Goal: Find specific page/section: Find specific page/section

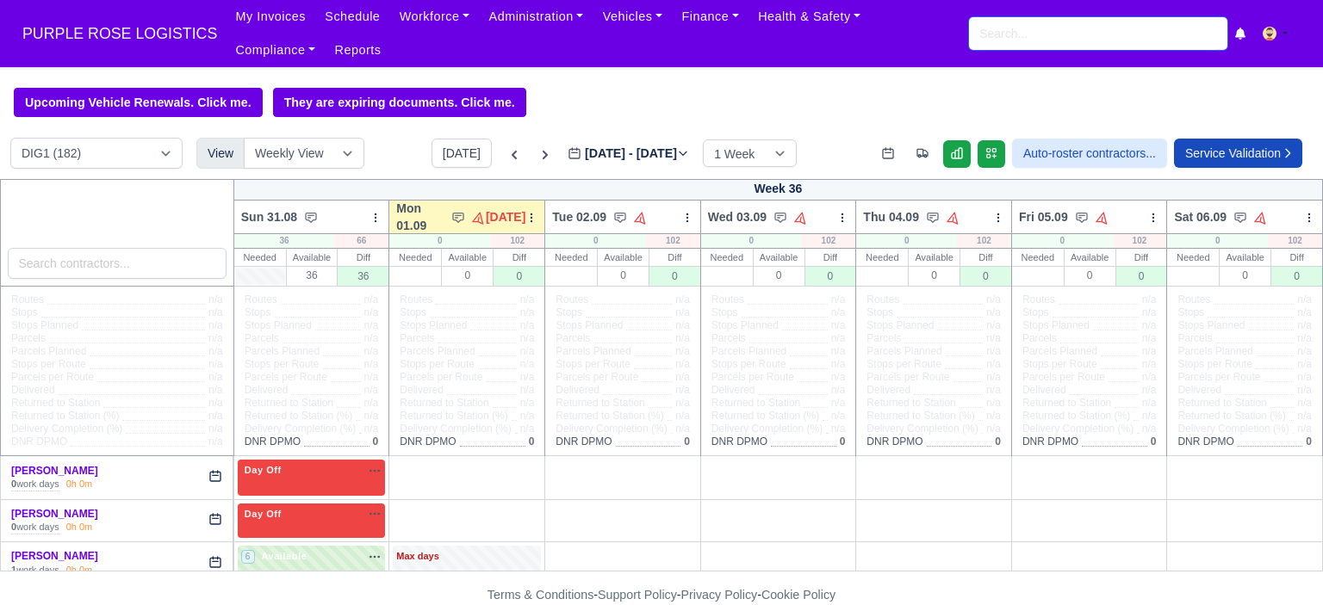
click at [1051, 30] on input "search" at bounding box center [1098, 33] width 258 height 33
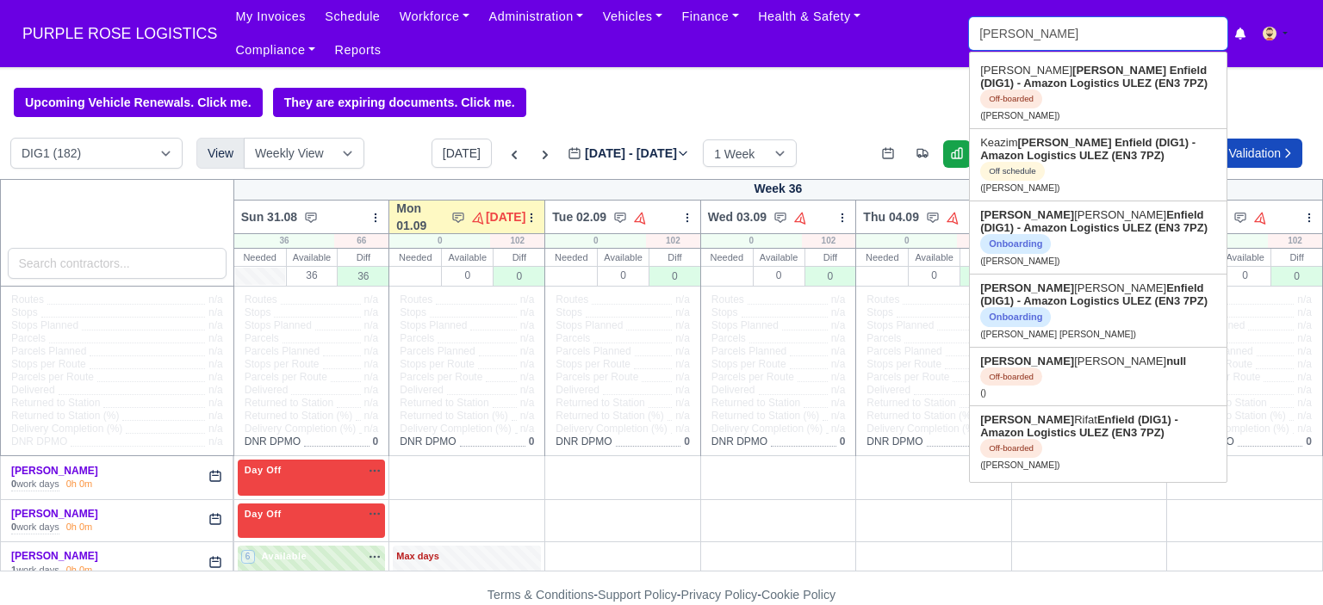
type input "[PERSON_NAME]"
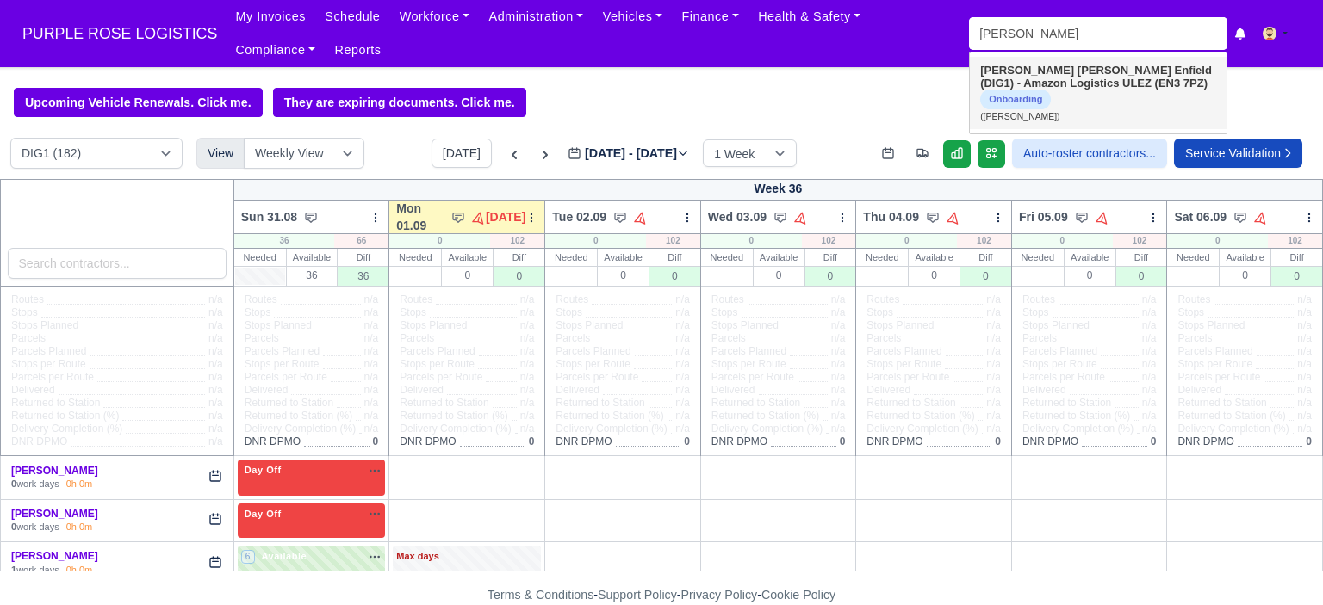
click at [1077, 74] on strong "[PERSON_NAME]" at bounding box center [1124, 70] width 94 height 13
type input "[PERSON_NAME]"
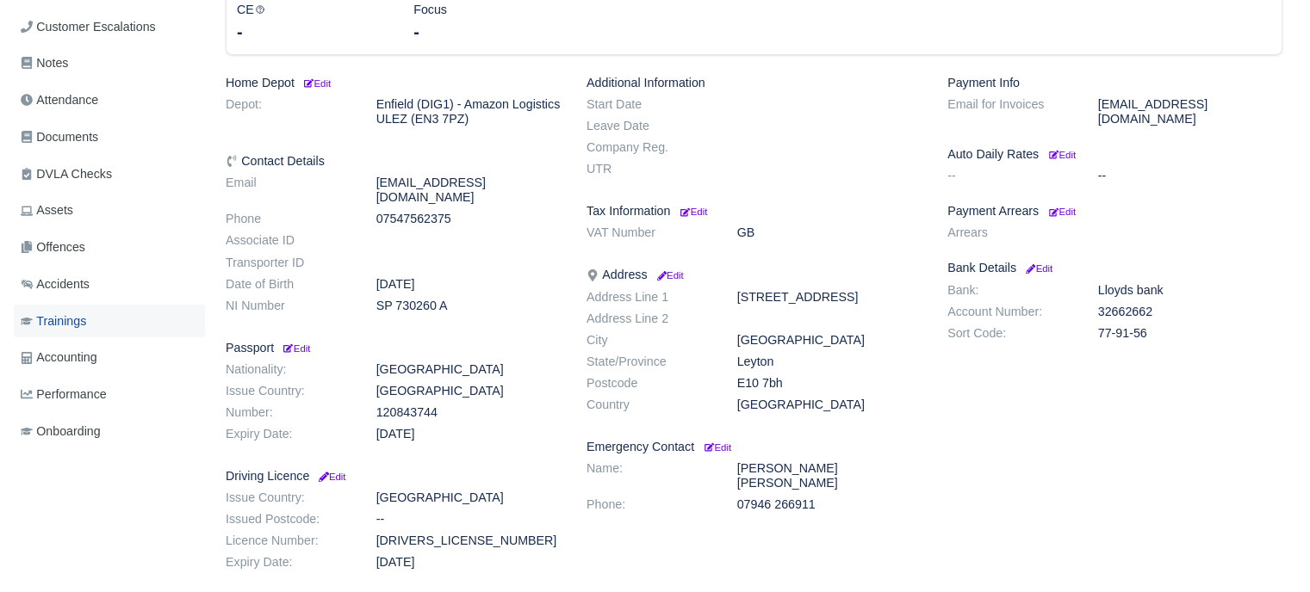
scroll to position [341, 0]
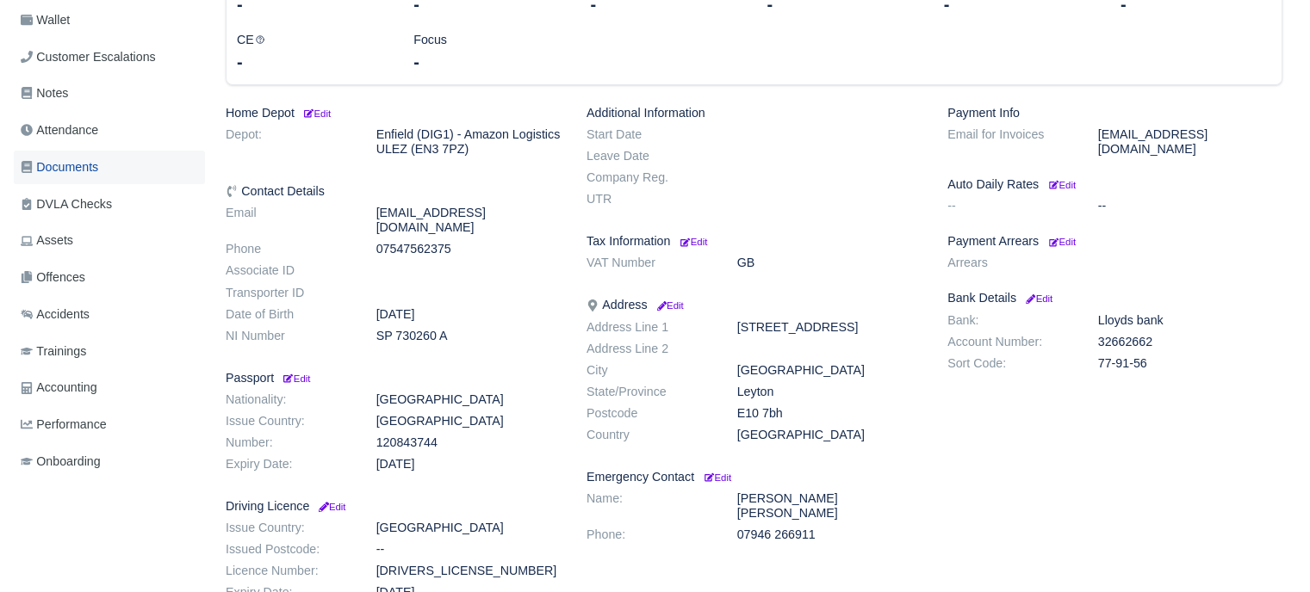
click at [67, 160] on span "Documents" at bounding box center [60, 168] width 78 height 20
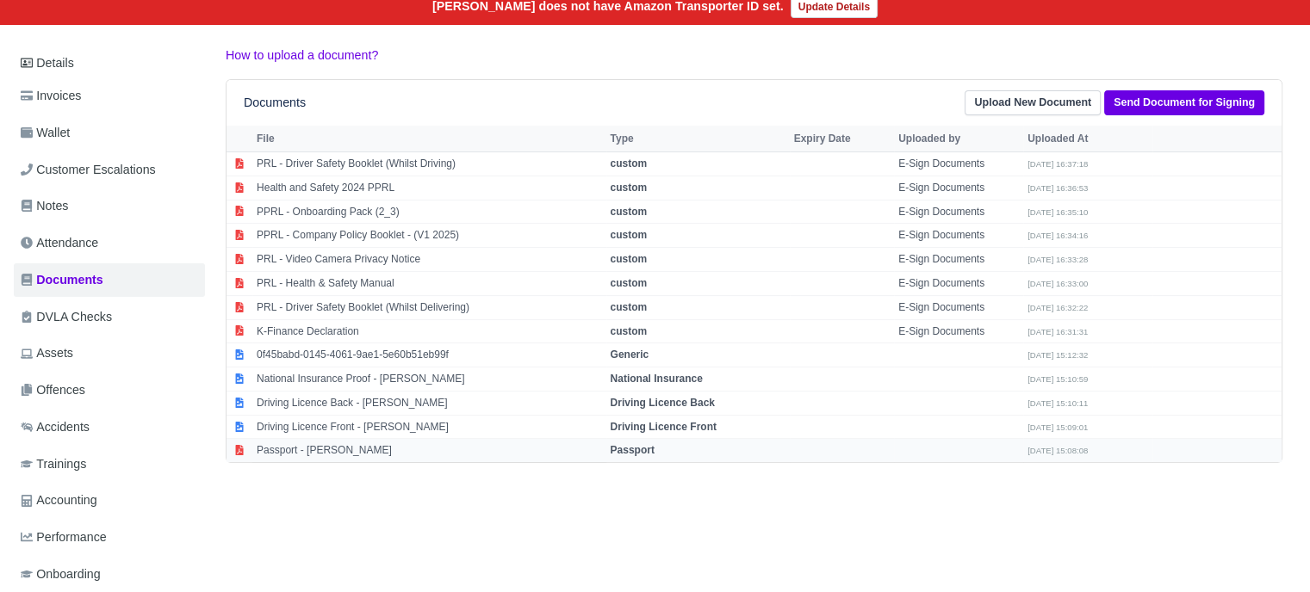
scroll to position [258, 0]
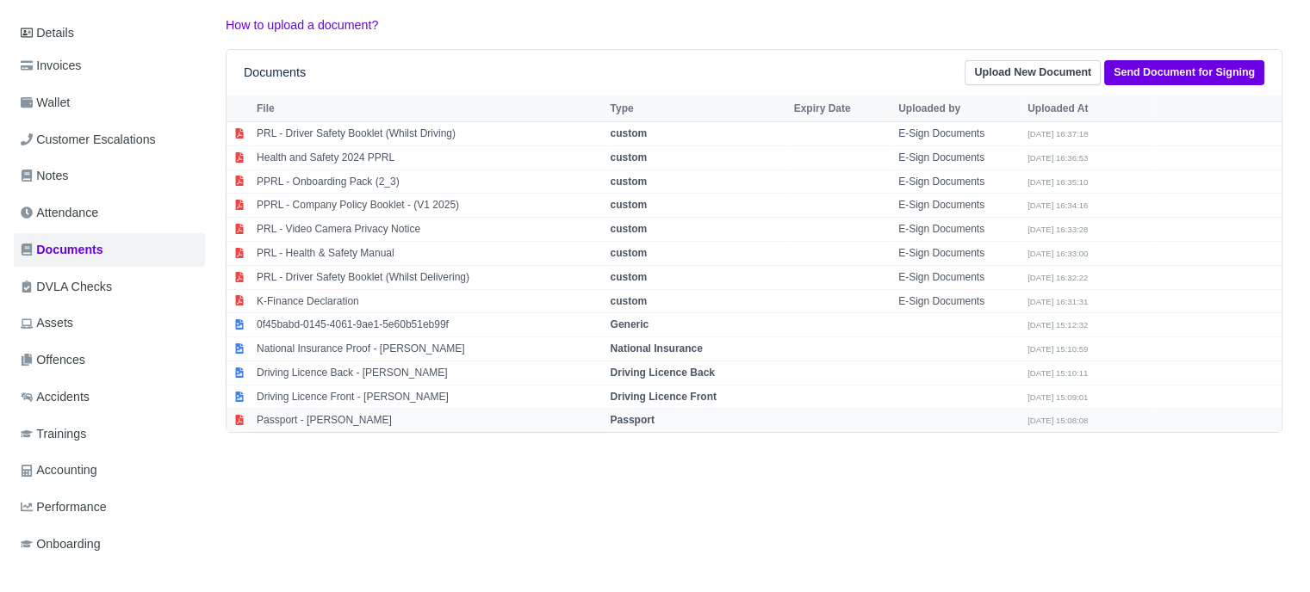
click at [333, 415] on td "Passport - Mustafa Kara" at bounding box center [429, 420] width 354 height 23
select select "passport"
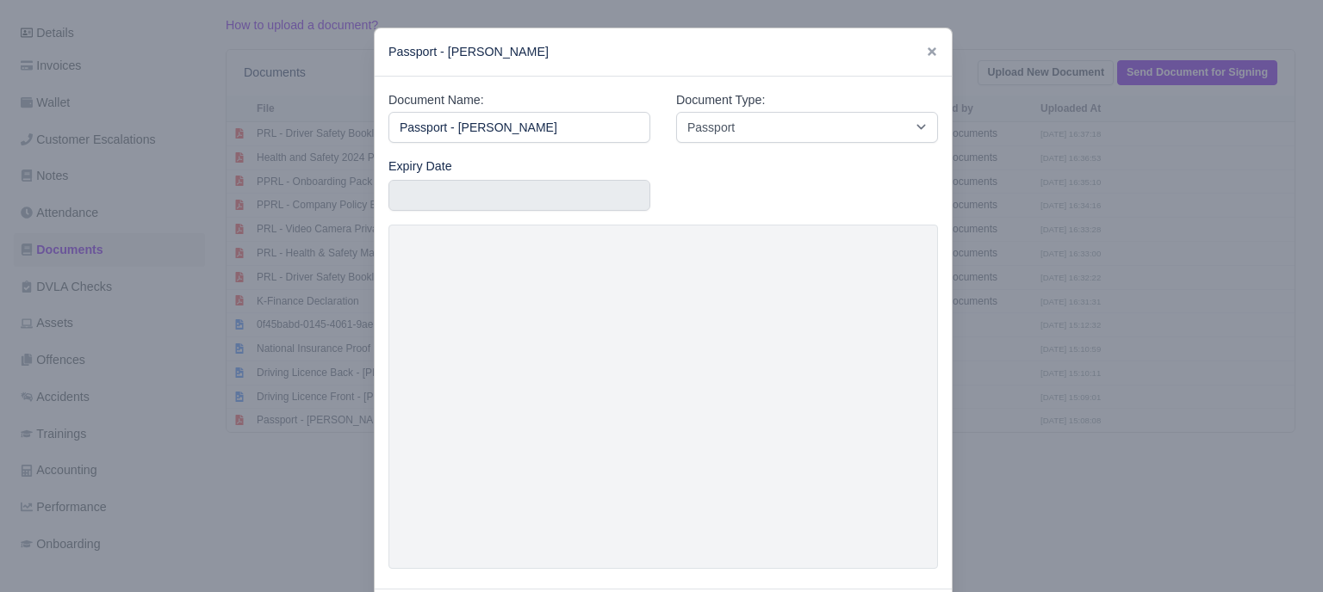
click at [1061, 365] on div at bounding box center [661, 296] width 1323 height 592
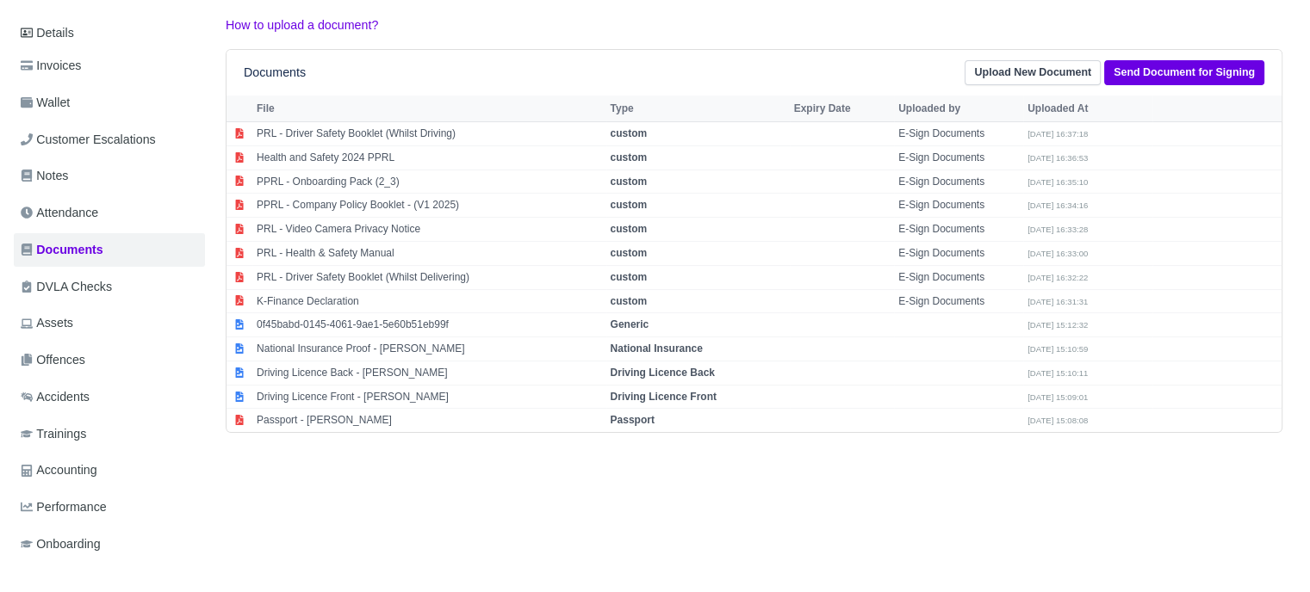
click at [530, 495] on div "Details Invoices Wallet Customer Escalations Notes Attendance Documents DVLA Ch…" at bounding box center [655, 306] width 1282 height 580
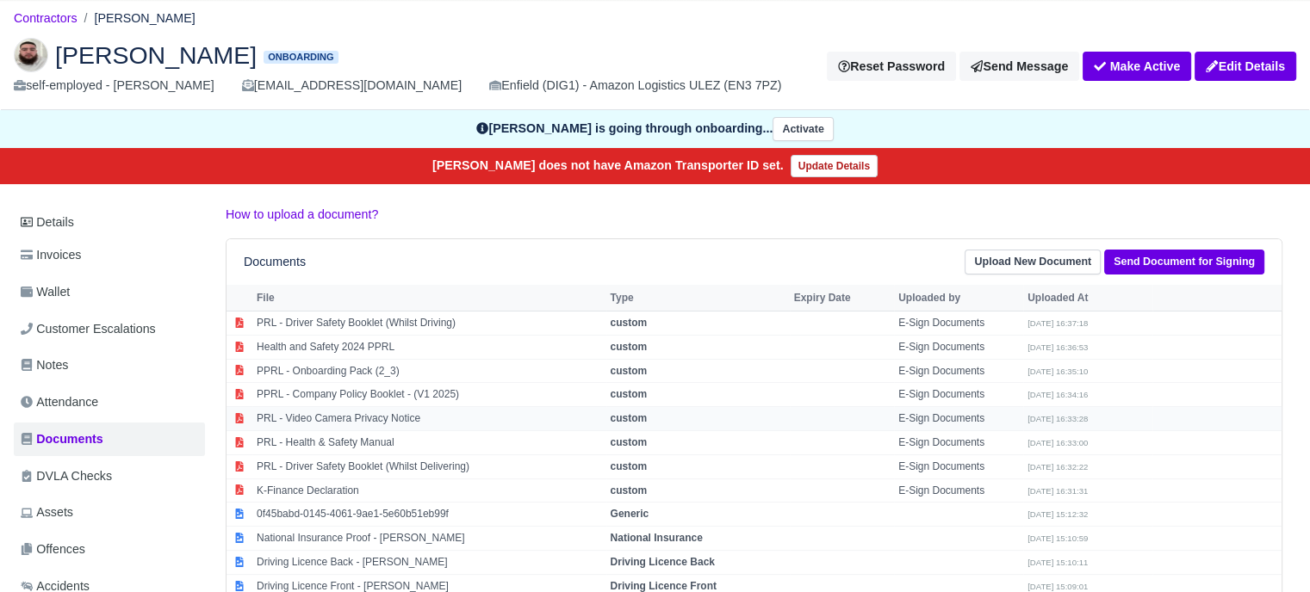
scroll to position [0, 0]
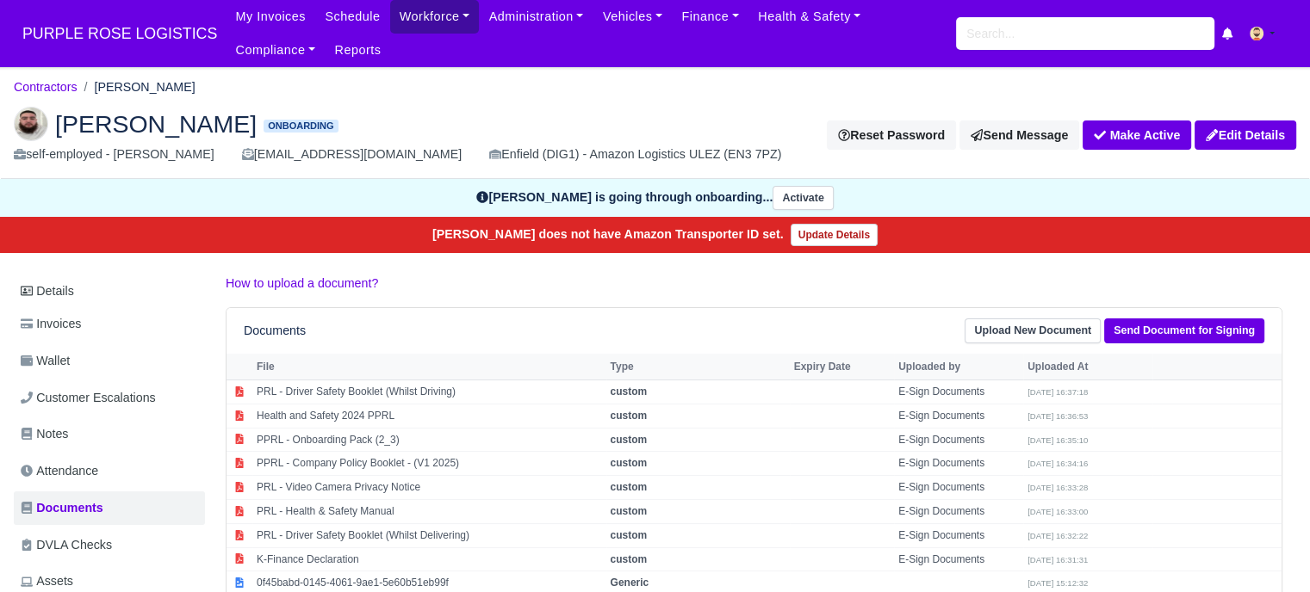
click at [431, 21] on link "Workforce" at bounding box center [435, 17] width 90 height 34
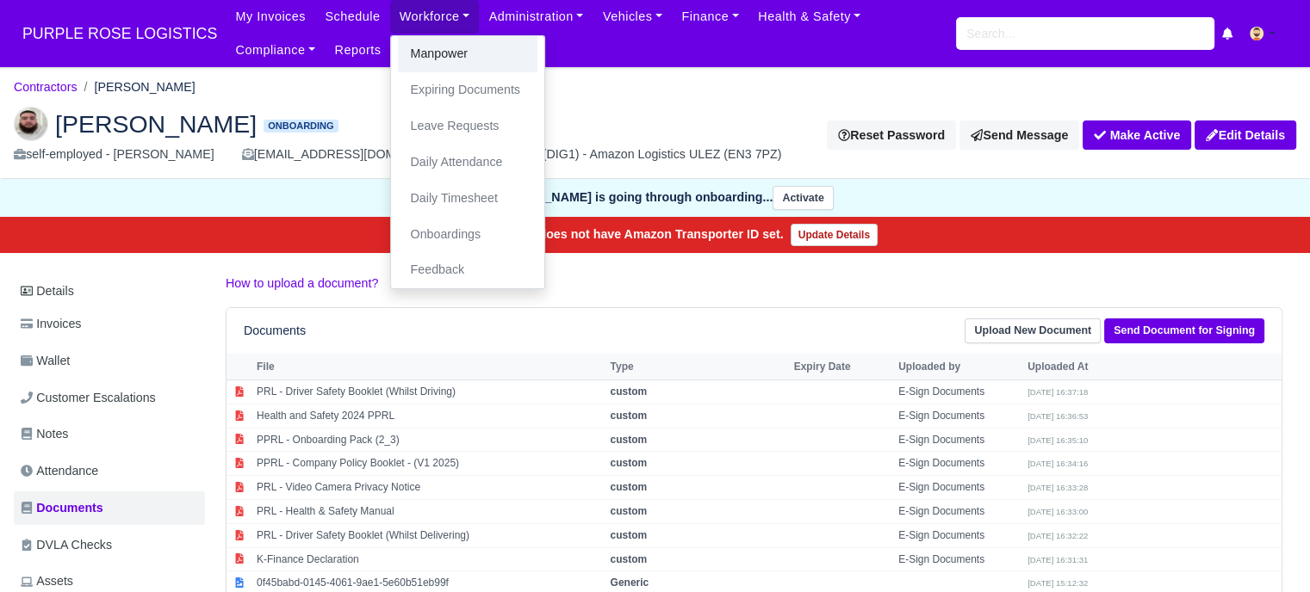
click at [426, 59] on link "Manpower" at bounding box center [468, 54] width 140 height 36
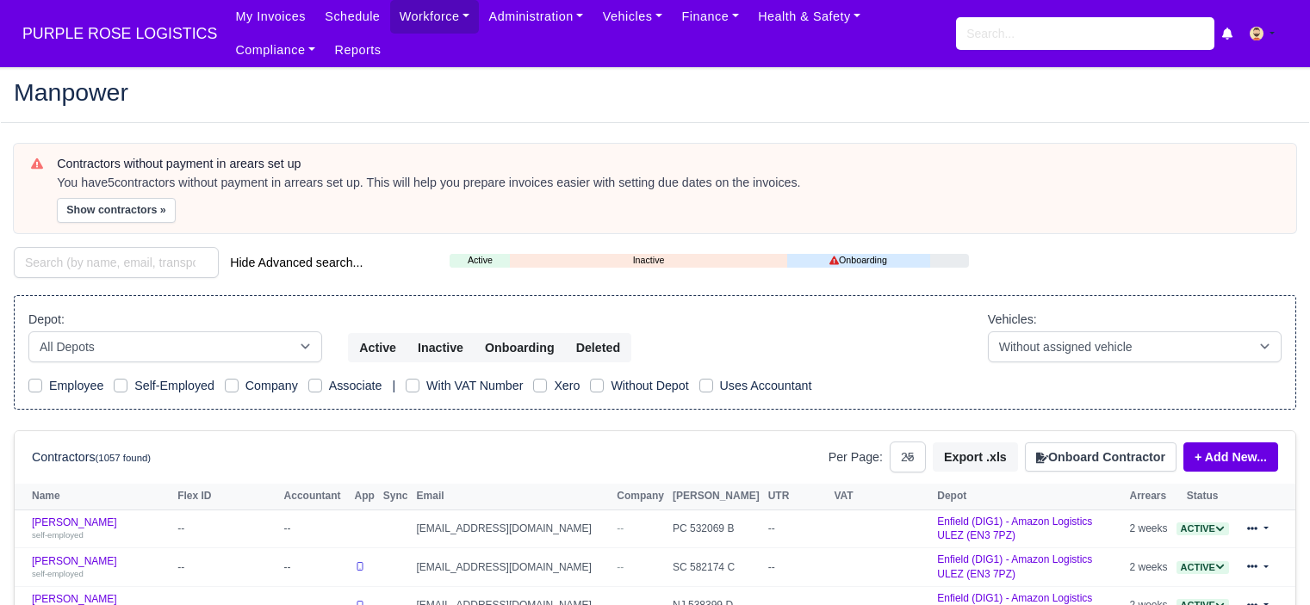
select select "25"
